Goal: Check status: Check status

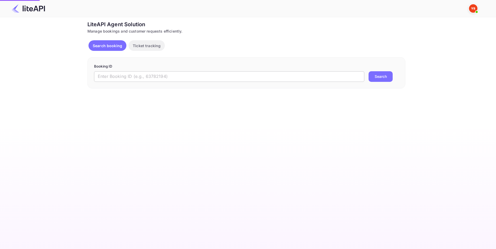
click at [204, 77] on input "text" at bounding box center [229, 76] width 270 height 11
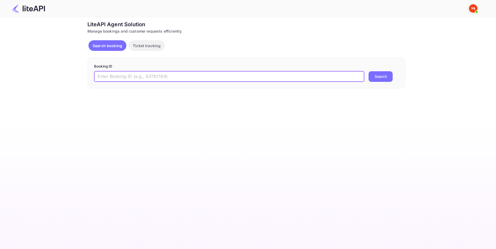
paste input "9195672"
type input "9195672"
click at [376, 79] on button "Search" at bounding box center [380, 76] width 24 height 11
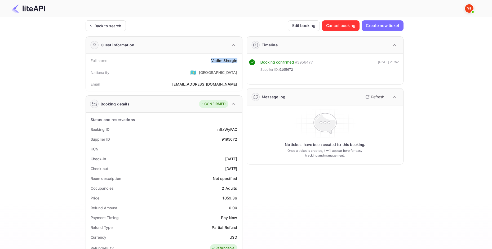
drag, startPoint x: 208, startPoint y: 61, endPoint x: 238, endPoint y: 61, distance: 30.5
click at [238, 61] on div "Full name [PERSON_NAME]" at bounding box center [164, 61] width 152 height 10
copy div "[PERSON_NAME]"
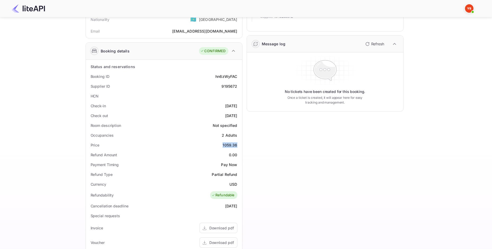
drag, startPoint x: 223, startPoint y: 146, endPoint x: 238, endPoint y: 144, distance: 14.9
click at [238, 144] on div "Price 1059.36" at bounding box center [164, 145] width 152 height 10
copy div "1059.36"
drag, startPoint x: 228, startPoint y: 185, endPoint x: 239, endPoint y: 185, distance: 11.1
click at [239, 185] on div "Currency USD" at bounding box center [164, 184] width 152 height 10
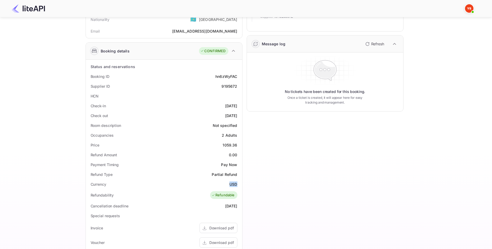
copy div "USD"
